Goal: Task Accomplishment & Management: Use online tool/utility

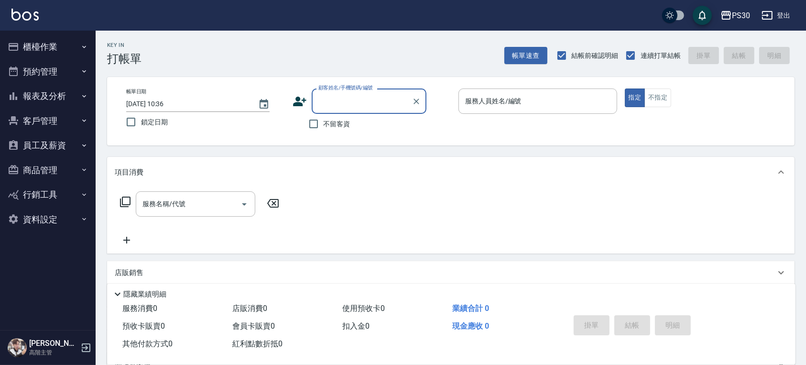
click at [82, 37] on button "櫃檯作業" at bounding box center [48, 46] width 88 height 25
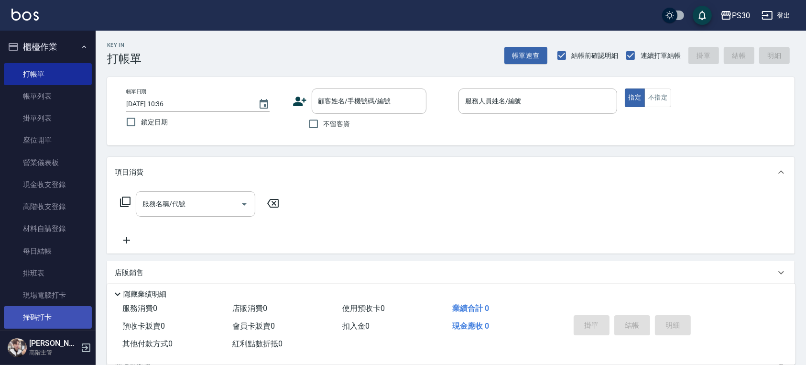
click at [45, 309] on link "掃碼打卡" at bounding box center [48, 317] width 88 height 22
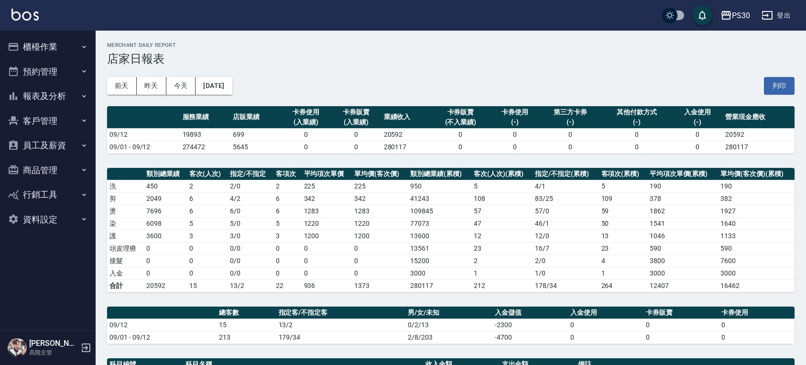
scroll to position [255, 0]
